Goal: Transaction & Acquisition: Purchase product/service

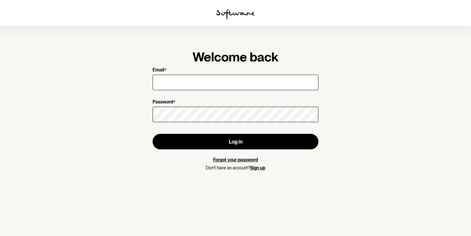
click at [195, 82] on input "Email *" at bounding box center [236, 83] width 166 height 16
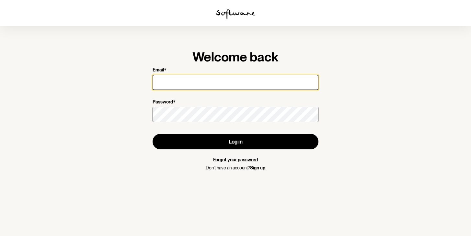
type input "[PERSON_NAME][EMAIL_ADDRESS][DOMAIN_NAME]"
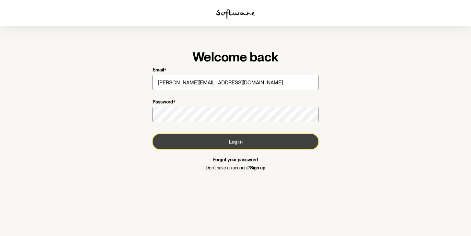
click at [231, 145] on button "Log in" at bounding box center [236, 142] width 166 height 16
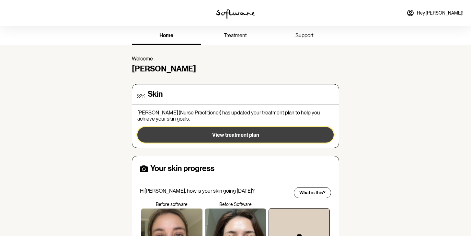
click at [233, 139] on button "View treatment plan" at bounding box center [235, 135] width 196 height 16
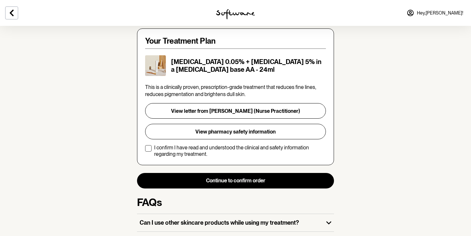
scroll to position [132, 0]
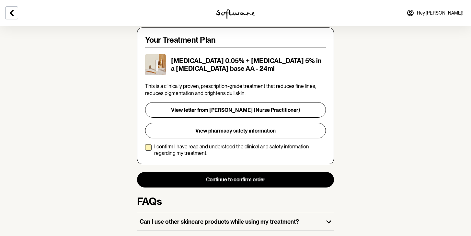
click at [149, 144] on span at bounding box center [148, 147] width 6 height 6
click at [145, 150] on input "I confirm I have read and understood the clinical and safety information regard…" at bounding box center [145, 150] width 0 height 0
checkbox input "true"
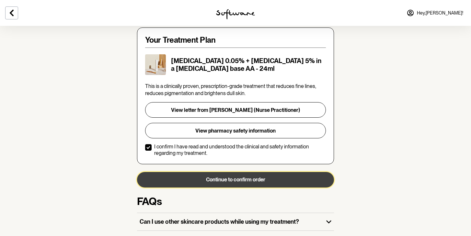
click at [241, 172] on button "Continue to confirm order" at bounding box center [235, 180] width 197 height 16
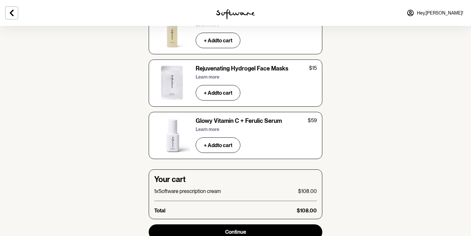
scroll to position [2176, 0]
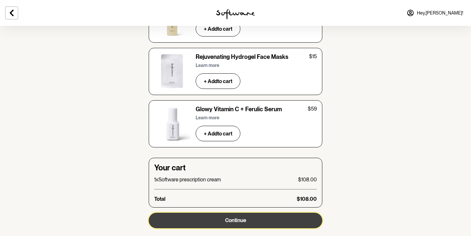
click at [245, 218] on span "Continue" at bounding box center [235, 221] width 21 height 6
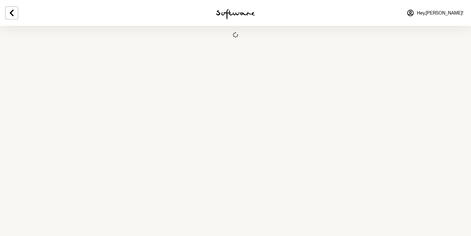
select select "[GEOGRAPHIC_DATA]"
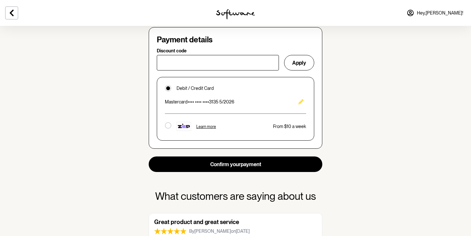
scroll to position [433, 0]
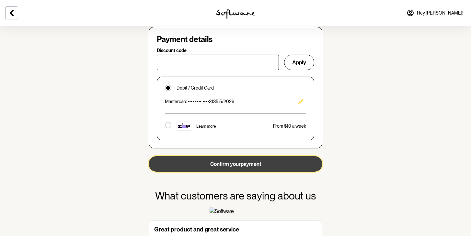
click at [225, 165] on button "Confirm your payment" at bounding box center [236, 164] width 174 height 16
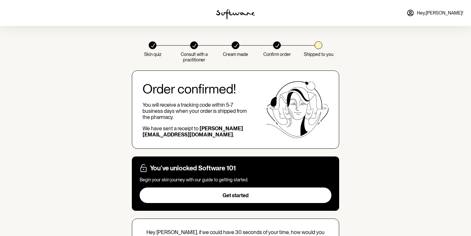
scroll to position [0, 0]
